Goal: Information Seeking & Learning: Understand process/instructions

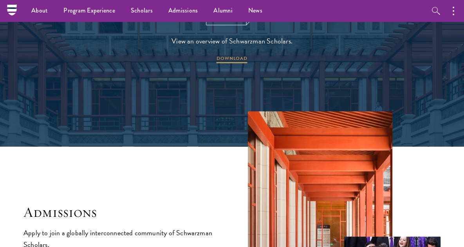
scroll to position [1016, 0]
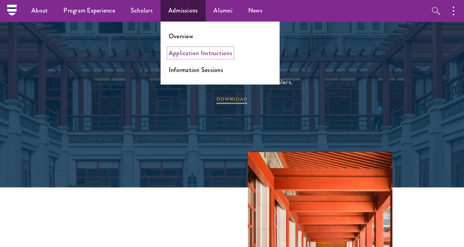
click at [194, 51] on link "Application Instructions" at bounding box center [200, 53] width 63 height 9
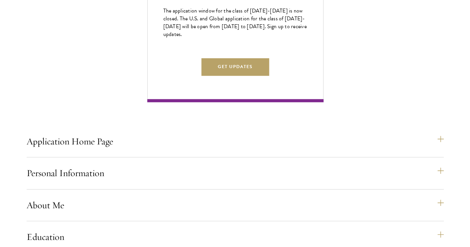
scroll to position [472, 0]
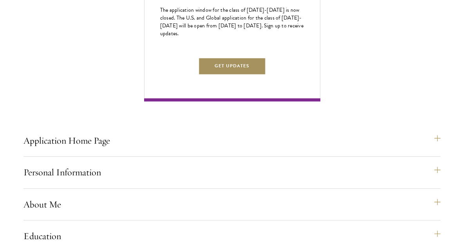
click at [230, 74] on button "Get Updates" at bounding box center [232, 66] width 68 height 18
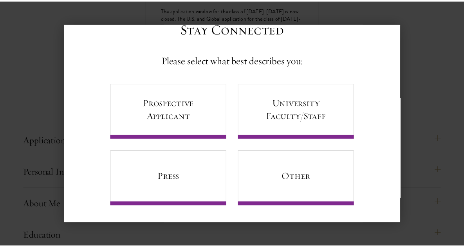
scroll to position [0, 0]
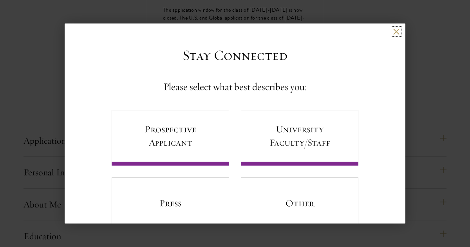
click at [393, 33] on button at bounding box center [396, 31] width 7 height 7
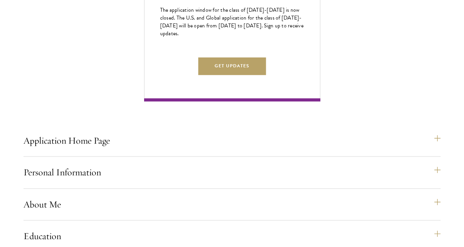
click at [311, 116] on div "Application Home Page The online application form must be completed in English.…" at bounding box center [232, 228] width 417 height 810
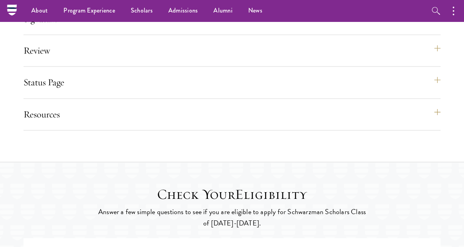
scroll to position [975, 0]
click at [47, 92] on button "Status Page" at bounding box center [232, 82] width 417 height 19
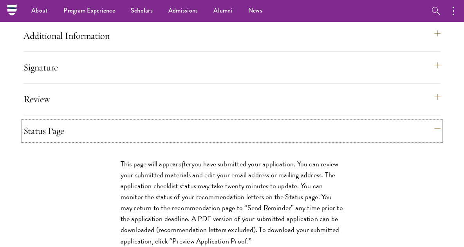
scroll to position [924, 0]
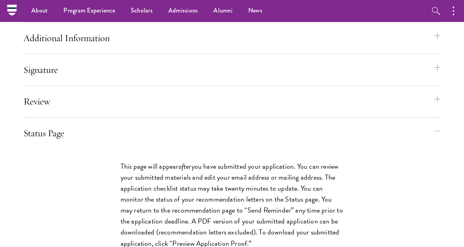
click at [16, 10] on nav "About Overview Leadership Donors Program Experience Overview Curriculum Student…" at bounding box center [182, 11] width 341 height 22
click at [15, 10] on nav "About Overview Leadership Donors Program Experience Overview Curriculum Student…" at bounding box center [182, 11] width 341 height 22
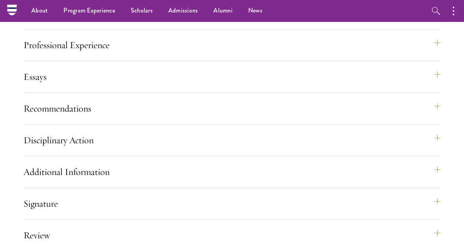
scroll to position [777, 0]
